Goal: Information Seeking & Learning: Check status

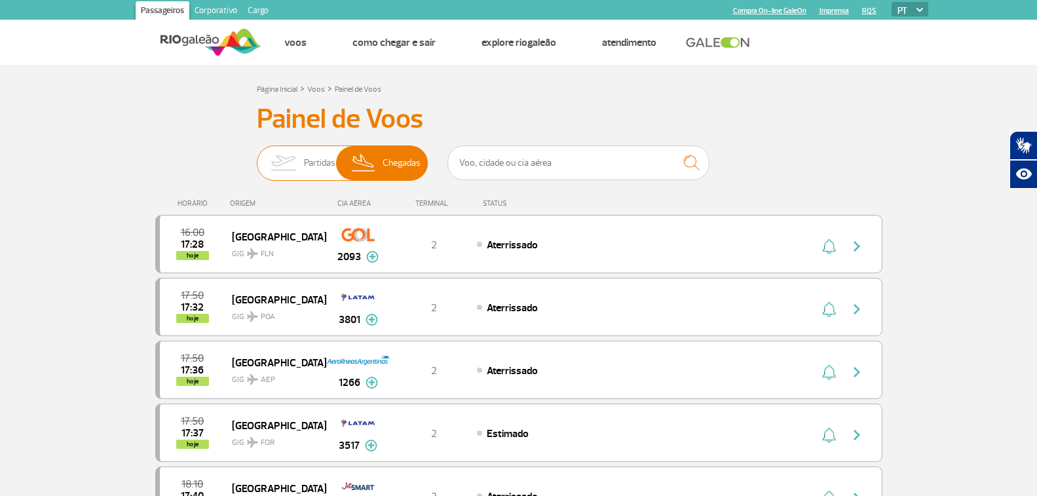
click at [309, 169] on span "Partidas" at bounding box center [319, 163] width 31 height 34
click at [257, 157] on input "Partidas Chegadas" at bounding box center [257, 157] width 0 height 0
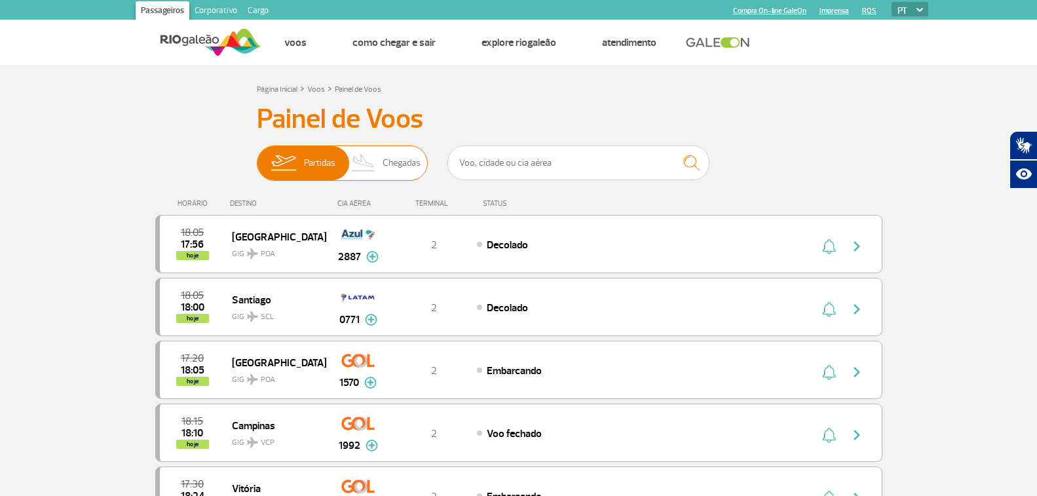
click at [389, 158] on span "Chegadas" at bounding box center [402, 163] width 38 height 34
click at [257, 157] on input "Partidas Chegadas" at bounding box center [257, 157] width 0 height 0
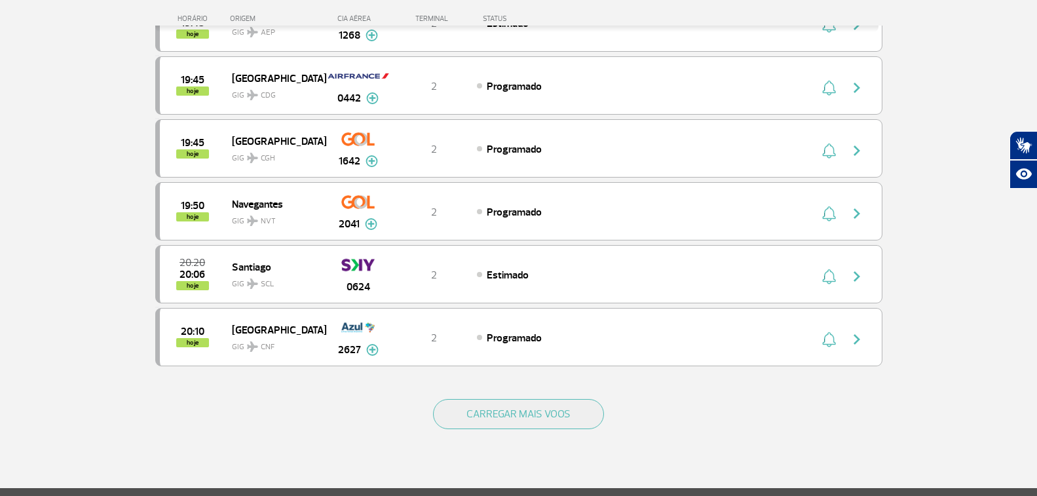
scroll to position [1179, 0]
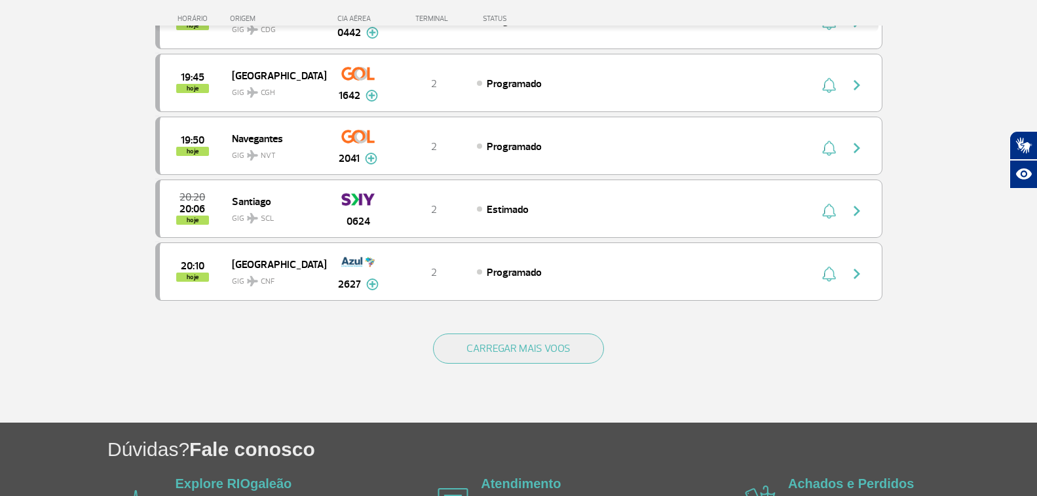
click at [535, 332] on div "CARREGAR MAIS VOOS" at bounding box center [518, 369] width 727 height 105
click at [524, 340] on button "CARREGAR MAIS VOOS" at bounding box center [518, 349] width 171 height 30
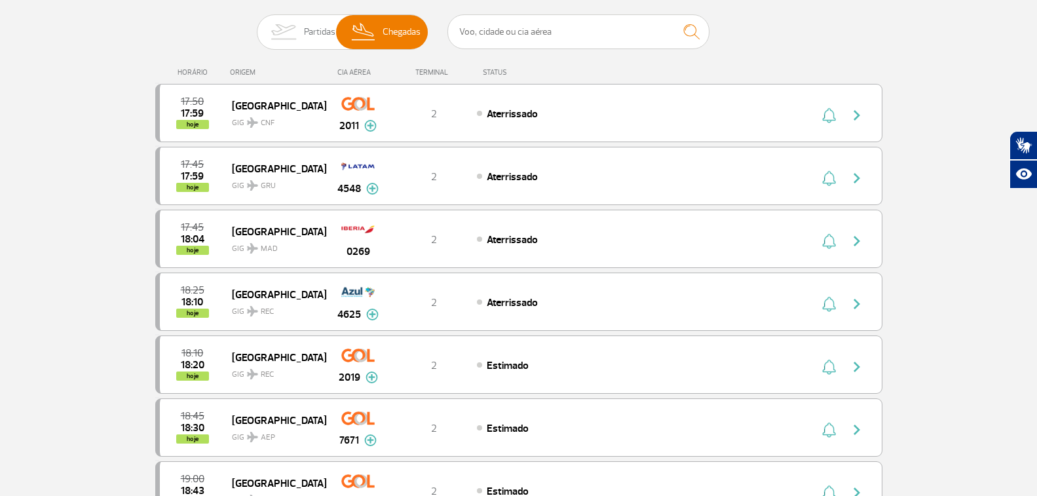
scroll to position [0, 0]
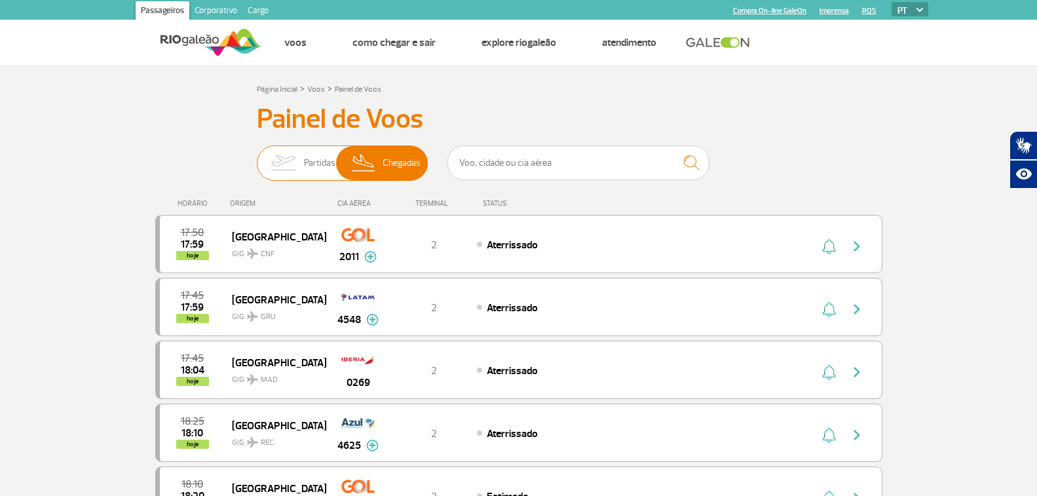
click at [302, 168] on img at bounding box center [283, 163] width 41 height 34
click at [257, 157] on input "Partidas Chegadas" at bounding box center [257, 157] width 0 height 0
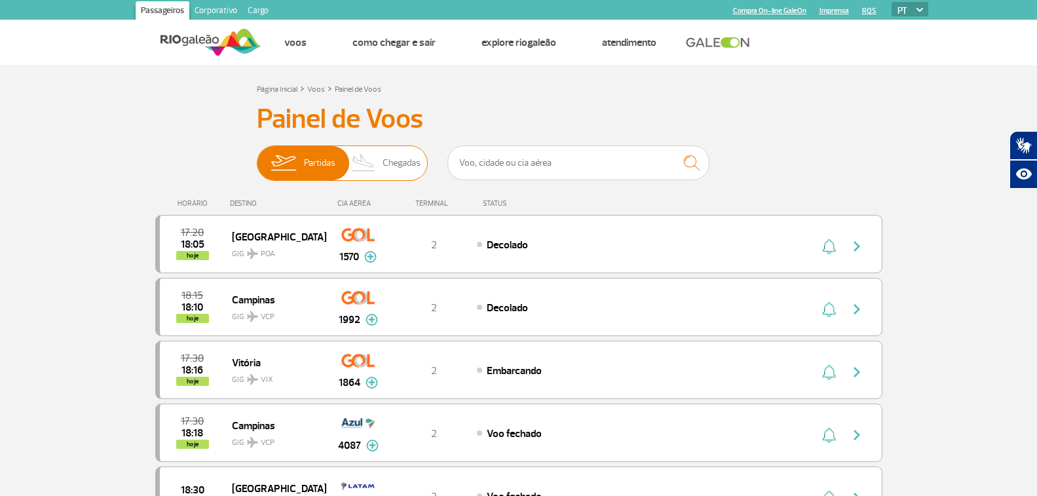
click at [392, 177] on span "Chegadas" at bounding box center [402, 163] width 38 height 34
click at [257, 157] on input "Partidas Chegadas" at bounding box center [257, 157] width 0 height 0
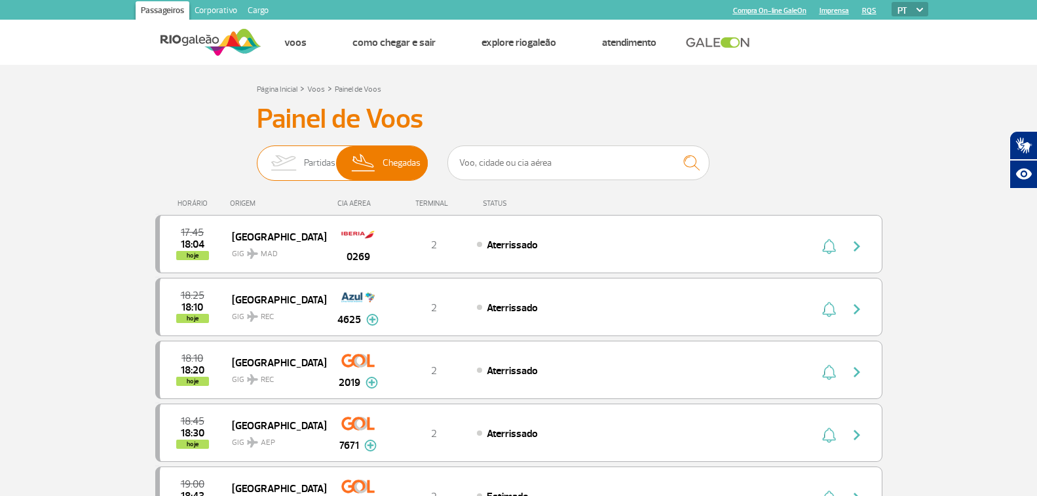
click at [295, 160] on img at bounding box center [283, 163] width 41 height 34
click at [257, 157] on input "Partidas Chegadas" at bounding box center [257, 157] width 0 height 0
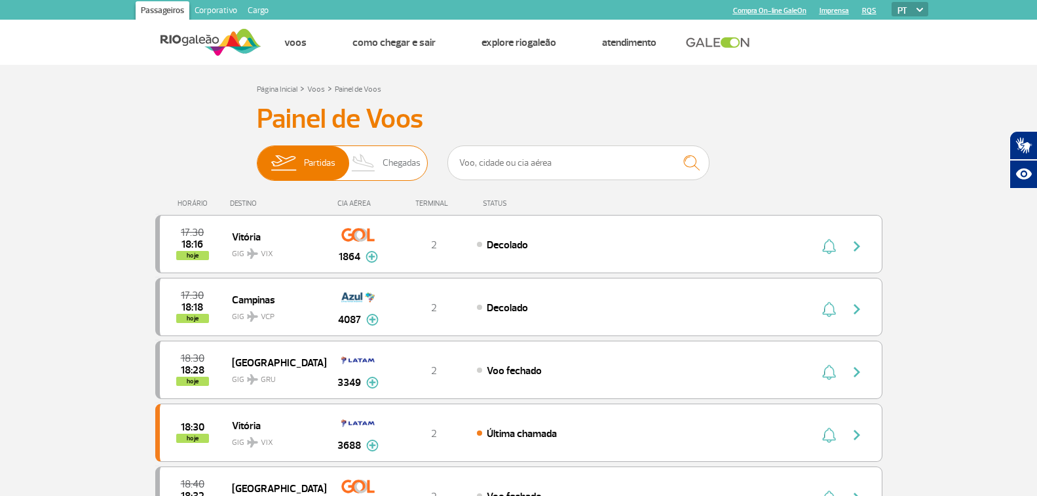
click at [389, 163] on span "Chegadas" at bounding box center [402, 163] width 38 height 34
click at [257, 157] on input "Partidas Chegadas" at bounding box center [257, 157] width 0 height 0
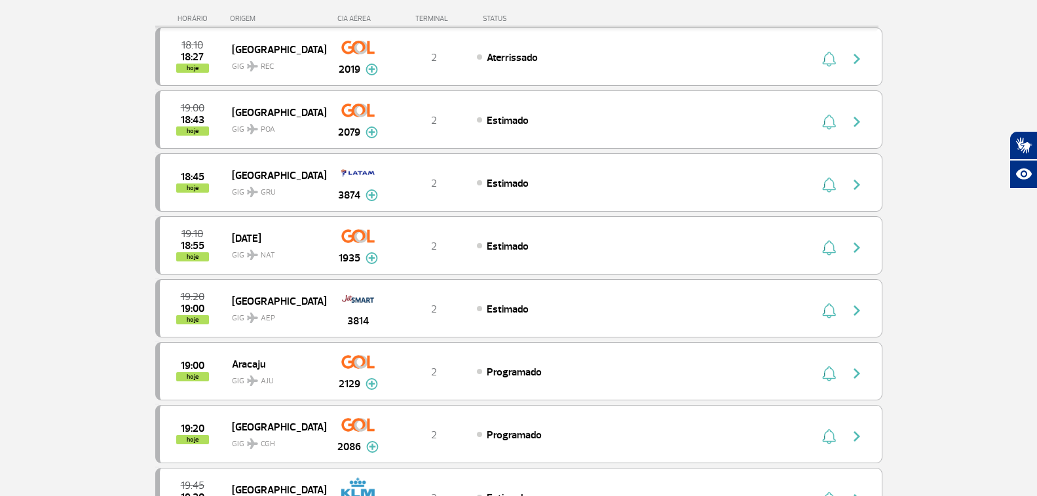
scroll to position [328, 0]
